Goal: Transaction & Acquisition: Subscribe to service/newsletter

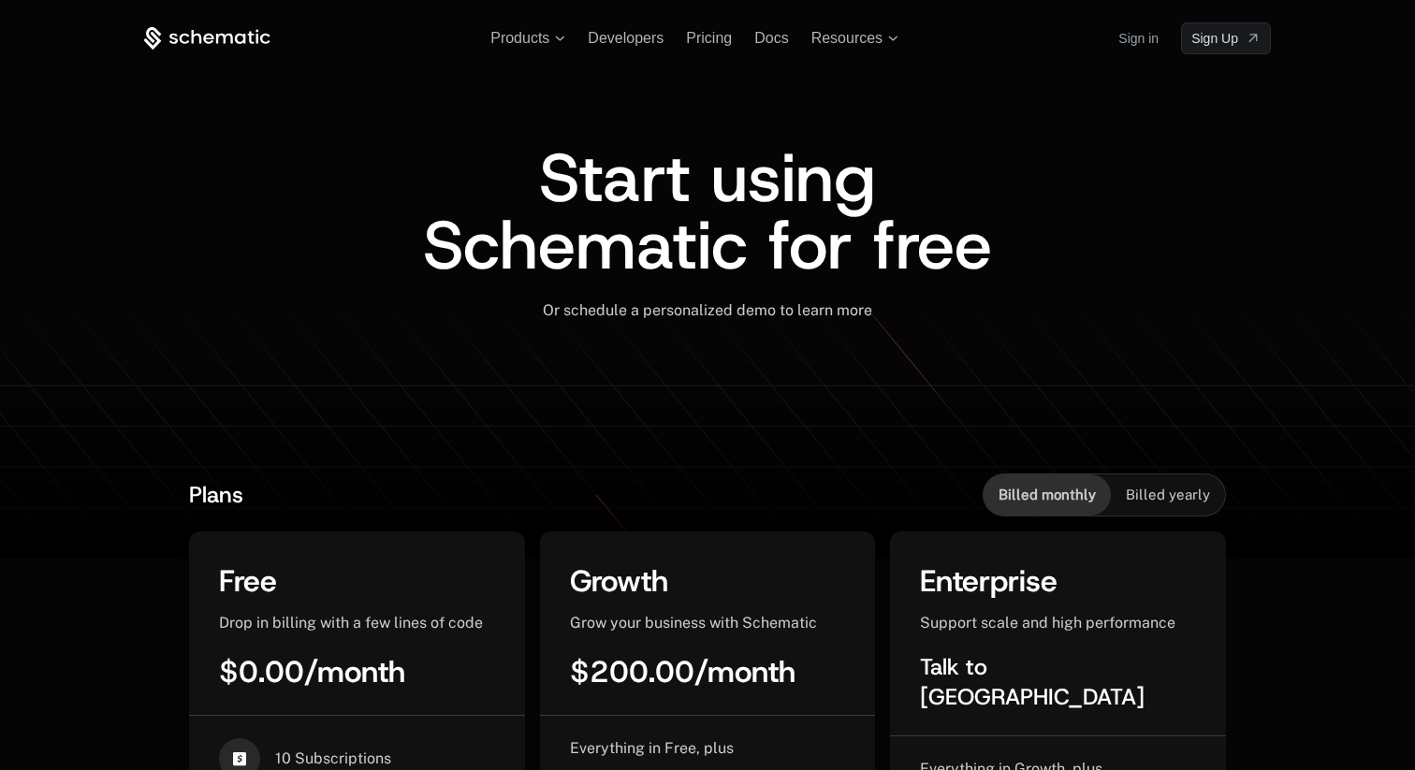
click at [193, 24] on div "Products Developers Pricing Docs Resources Sign in Sign Up" at bounding box center [707, 38] width 1127 height 32
click at [193, 33] on icon at bounding box center [197, 37] width 10 height 14
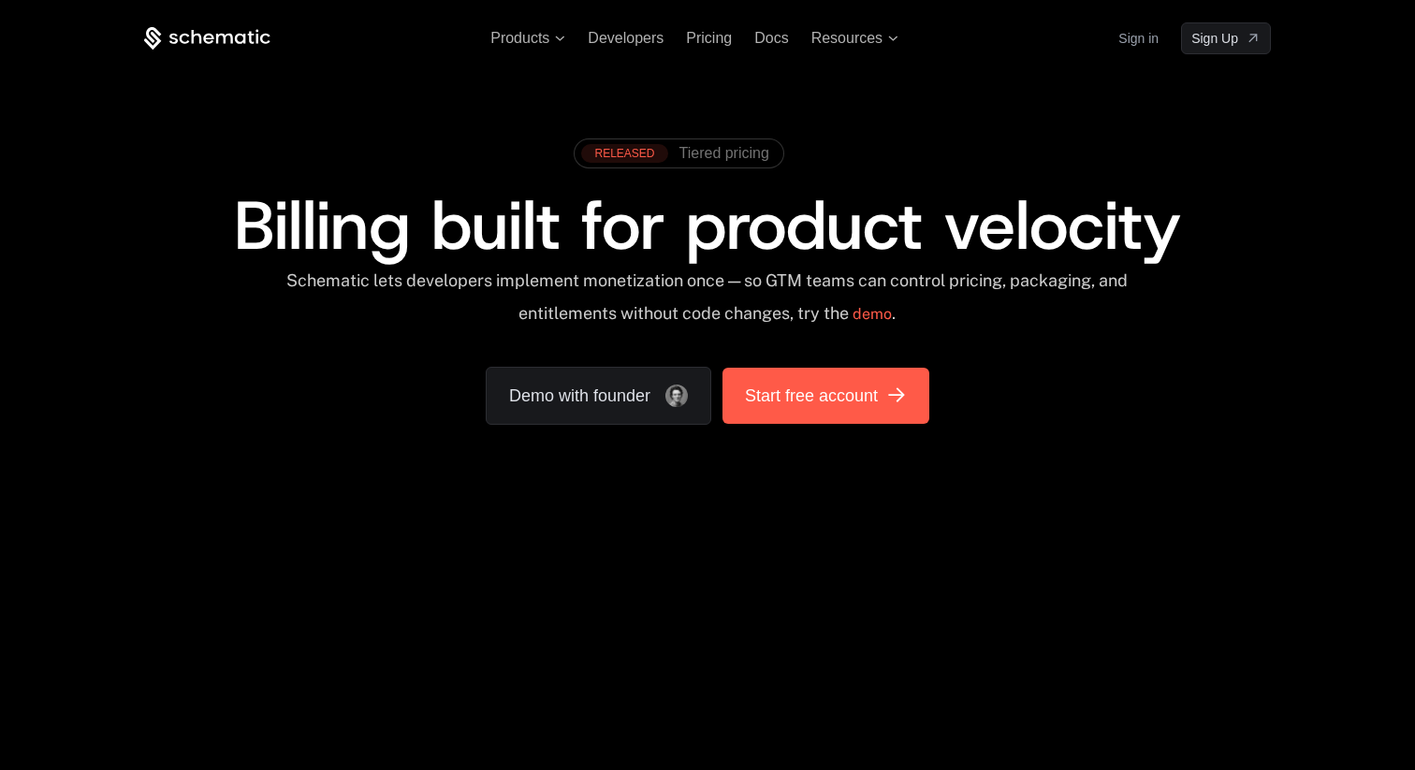
click at [779, 399] on span "Start free account" at bounding box center [811, 396] width 133 height 26
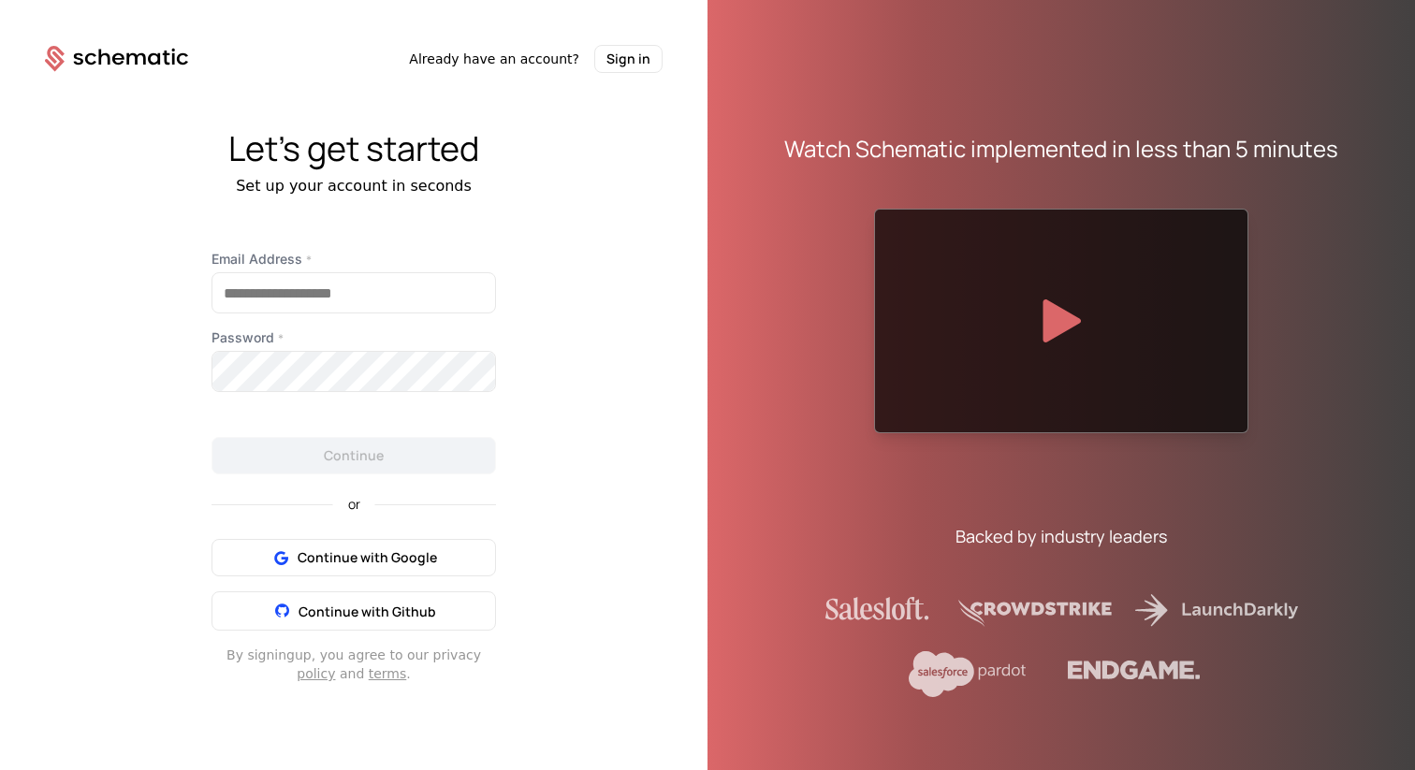
click at [664, 117] on div "Let's get started Set up your account in seconds Email Address * Password * Con…" at bounding box center [353, 406] width 707 height 667
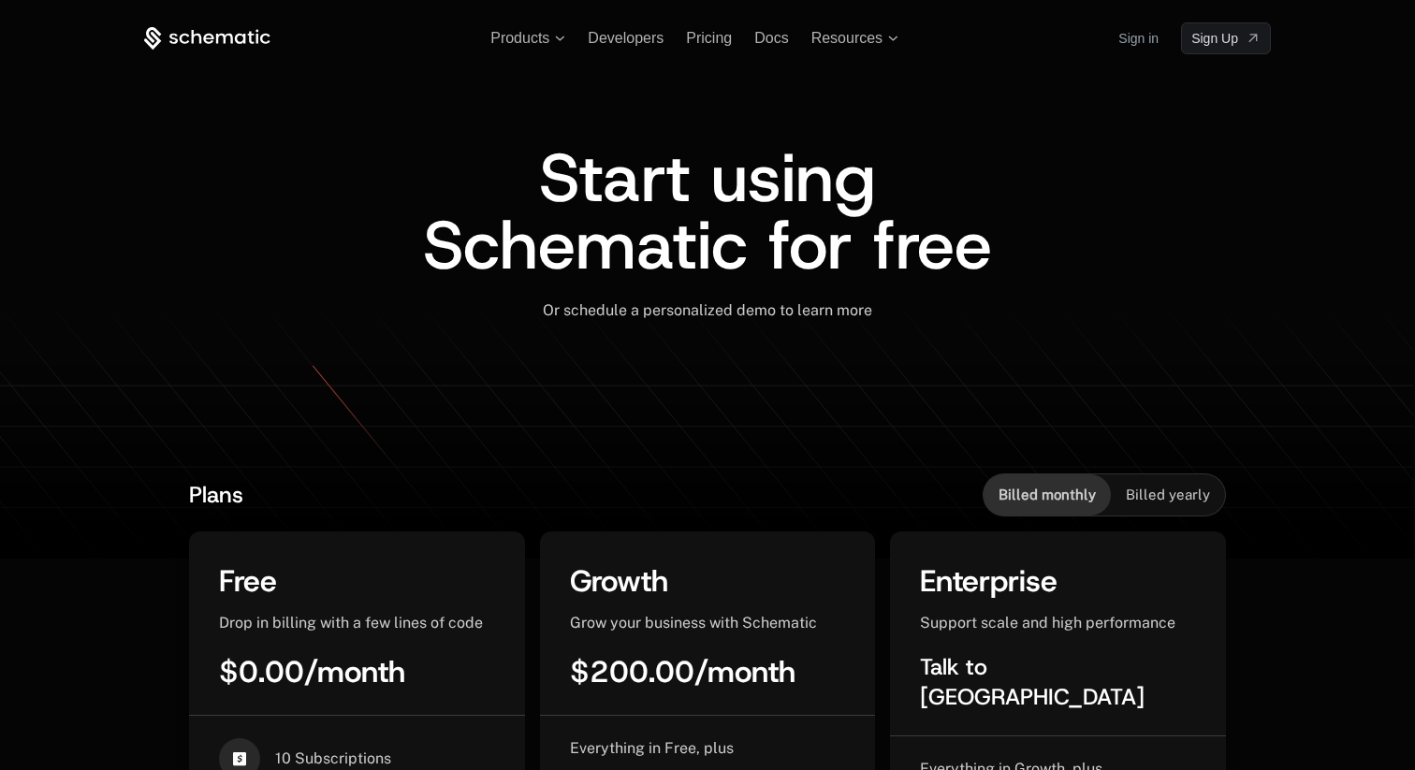
click at [198, 29] on icon at bounding box center [207, 38] width 126 height 23
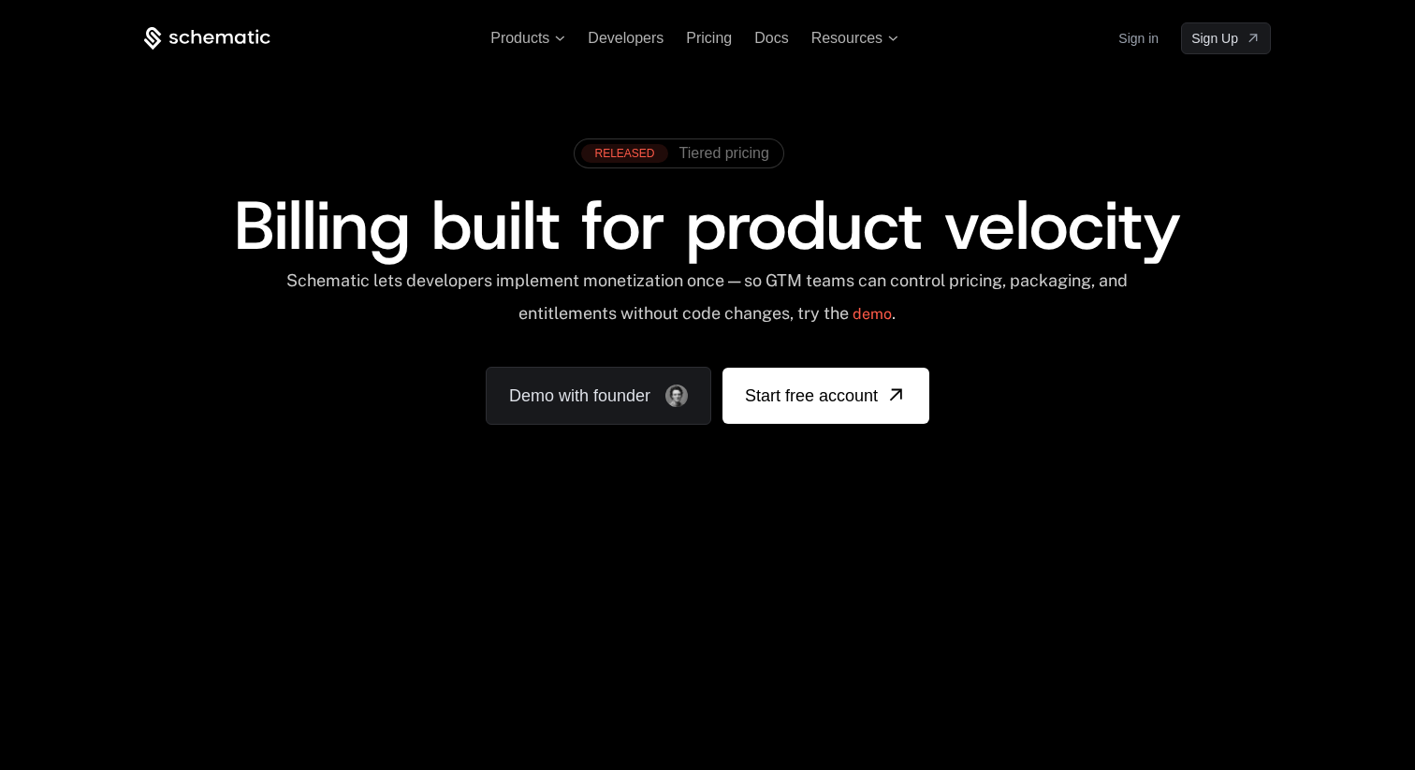
click at [189, 33] on icon at bounding box center [207, 38] width 126 height 23
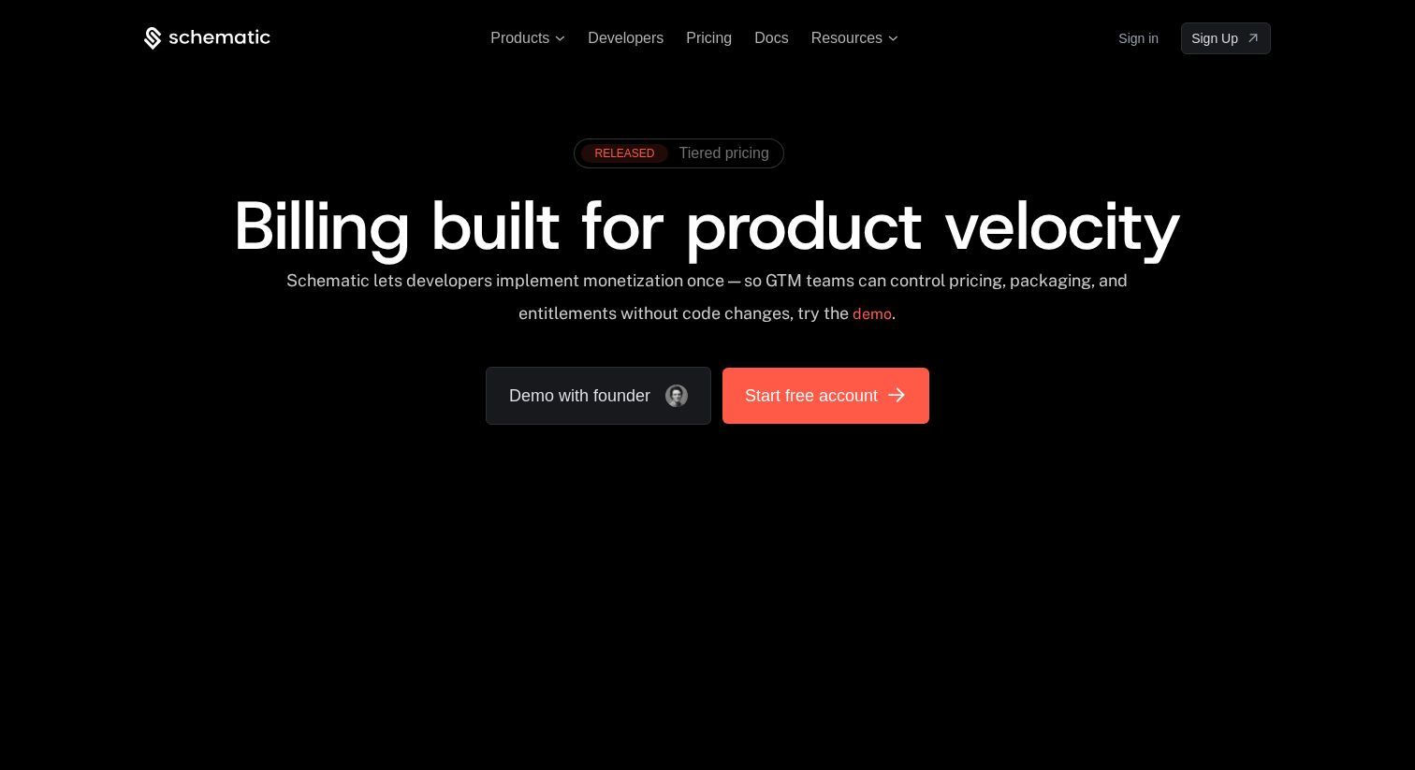
click at [794, 391] on span "Start free account" at bounding box center [811, 396] width 133 height 26
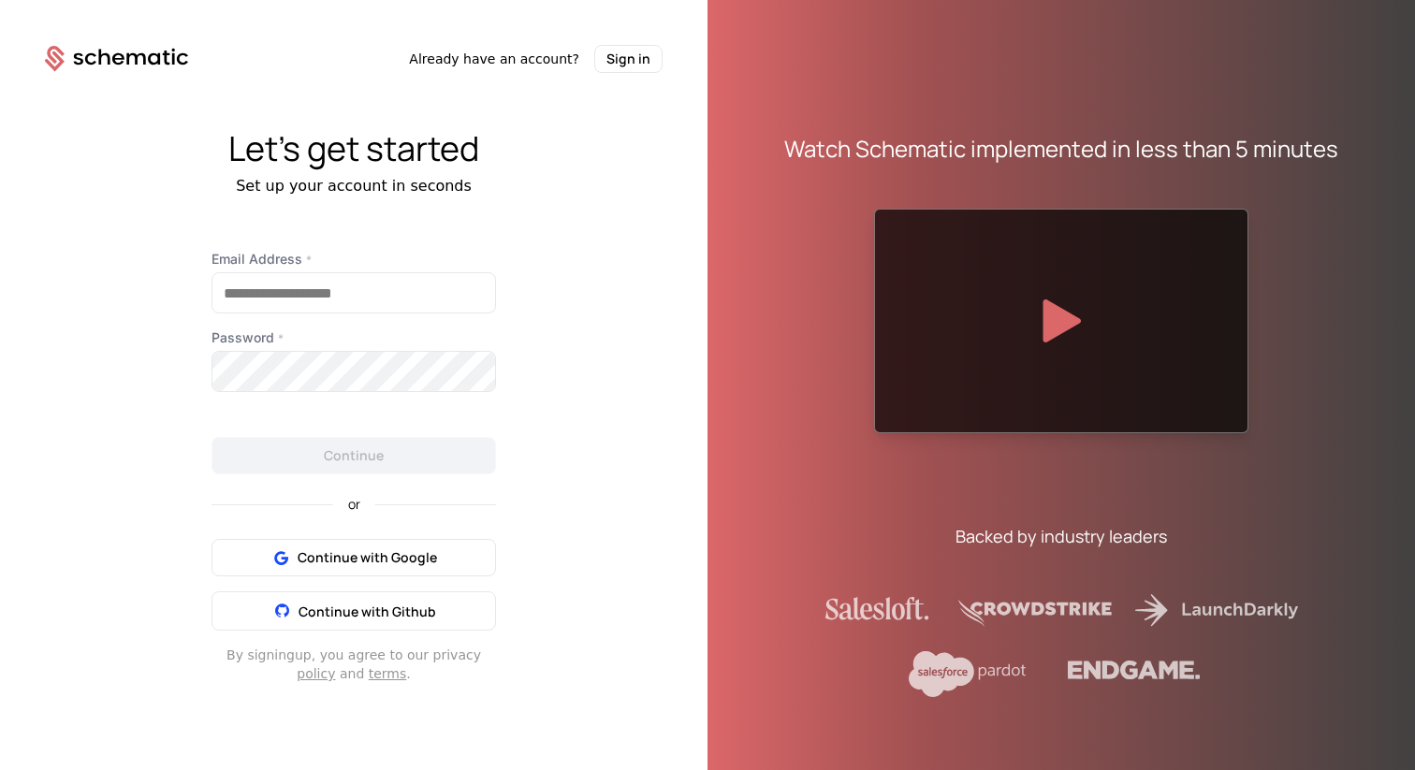
click at [137, 62] on icon at bounding box center [116, 59] width 143 height 26
